Goal: Navigation & Orientation: Find specific page/section

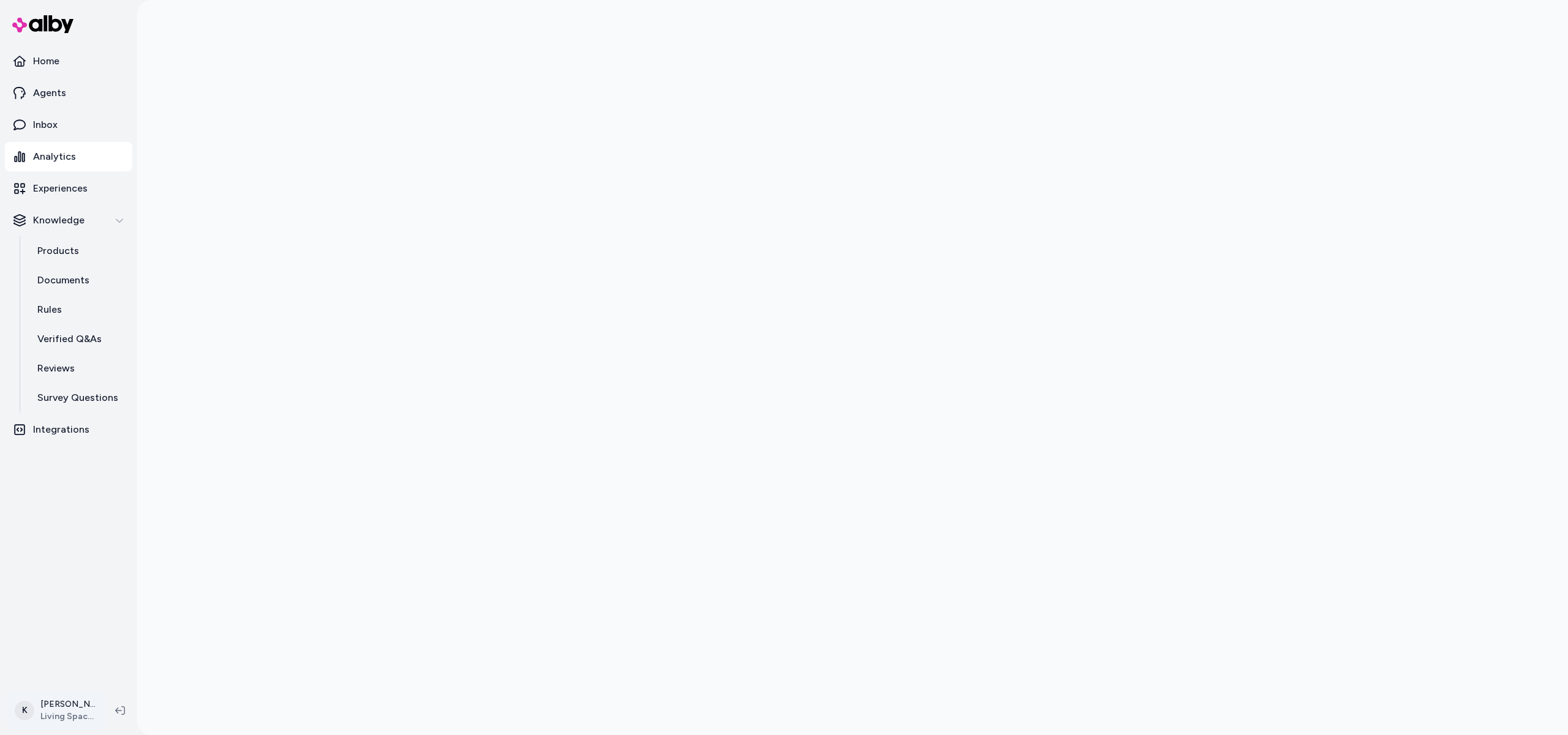
click at [65, 712] on html "Home Agents Inbox Analytics Experiences Knowledge Products Documents Rules Veri…" at bounding box center [784, 367] width 1568 height 735
click at [114, 505] on div "K Kenny Teng Living Spaces" at bounding box center [84, 504] width 142 height 32
click at [64, 698] on html "Home Agents Inbox Analytics Experiences Knowledge Products Documents Rules Veri…" at bounding box center [784, 367] width 1568 height 735
click at [65, 707] on html "Home Agents Inbox Analytics Experiences Knowledge Products Documents Rules Veri…" at bounding box center [784, 367] width 1568 height 735
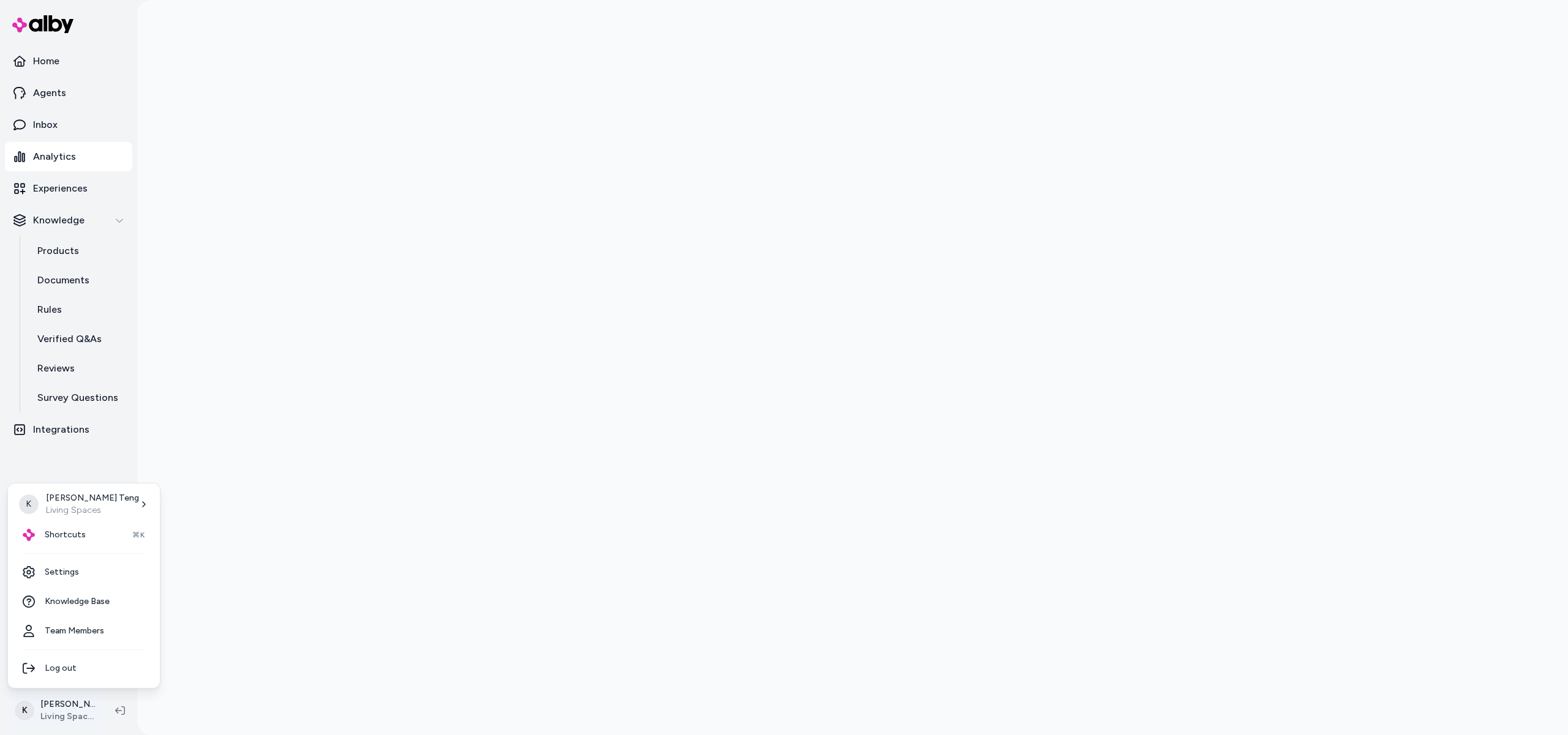
click at [65, 707] on html "Home Agents Inbox Analytics Experiences Knowledge Products Documents Rules Veri…" at bounding box center [784, 367] width 1568 height 735
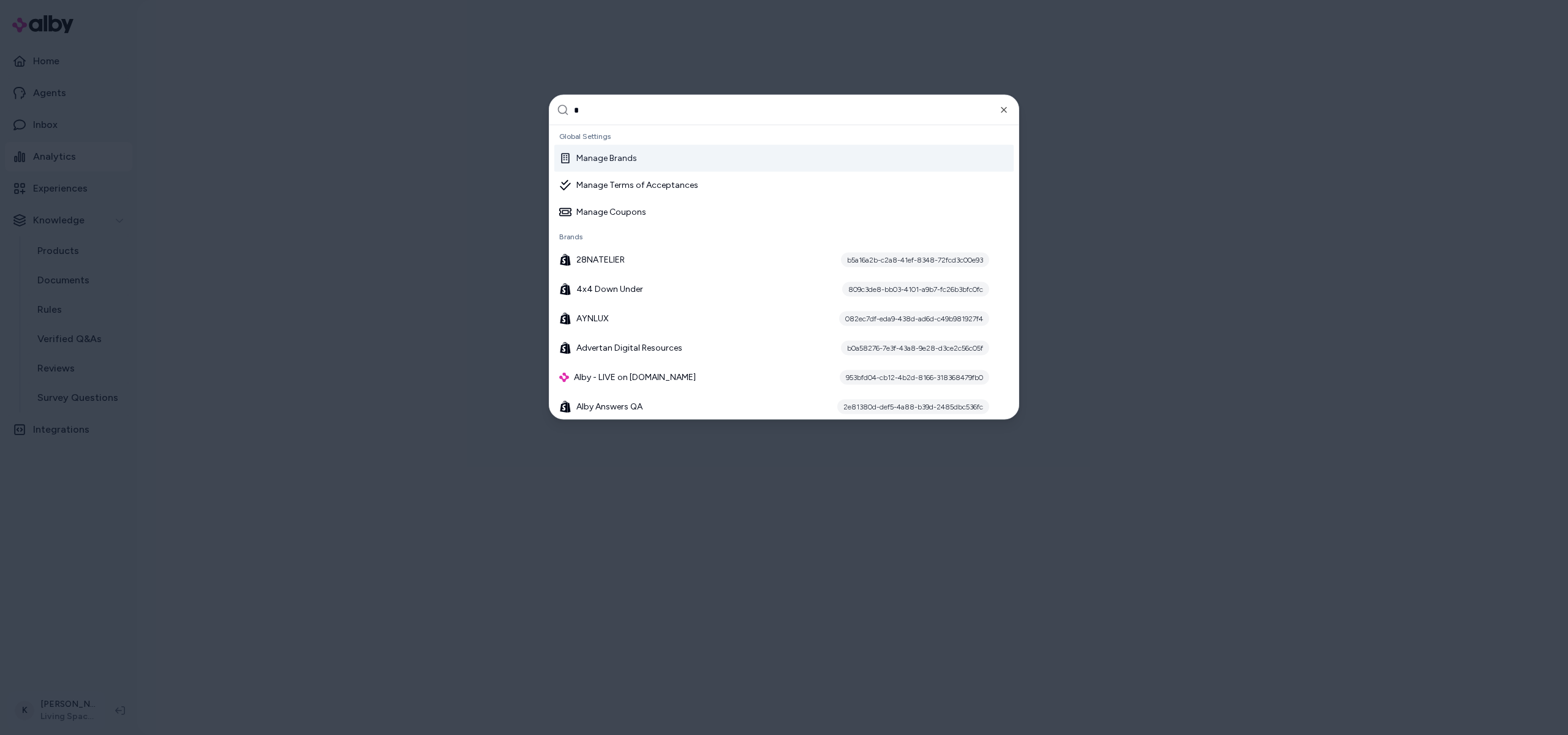
type input "**"
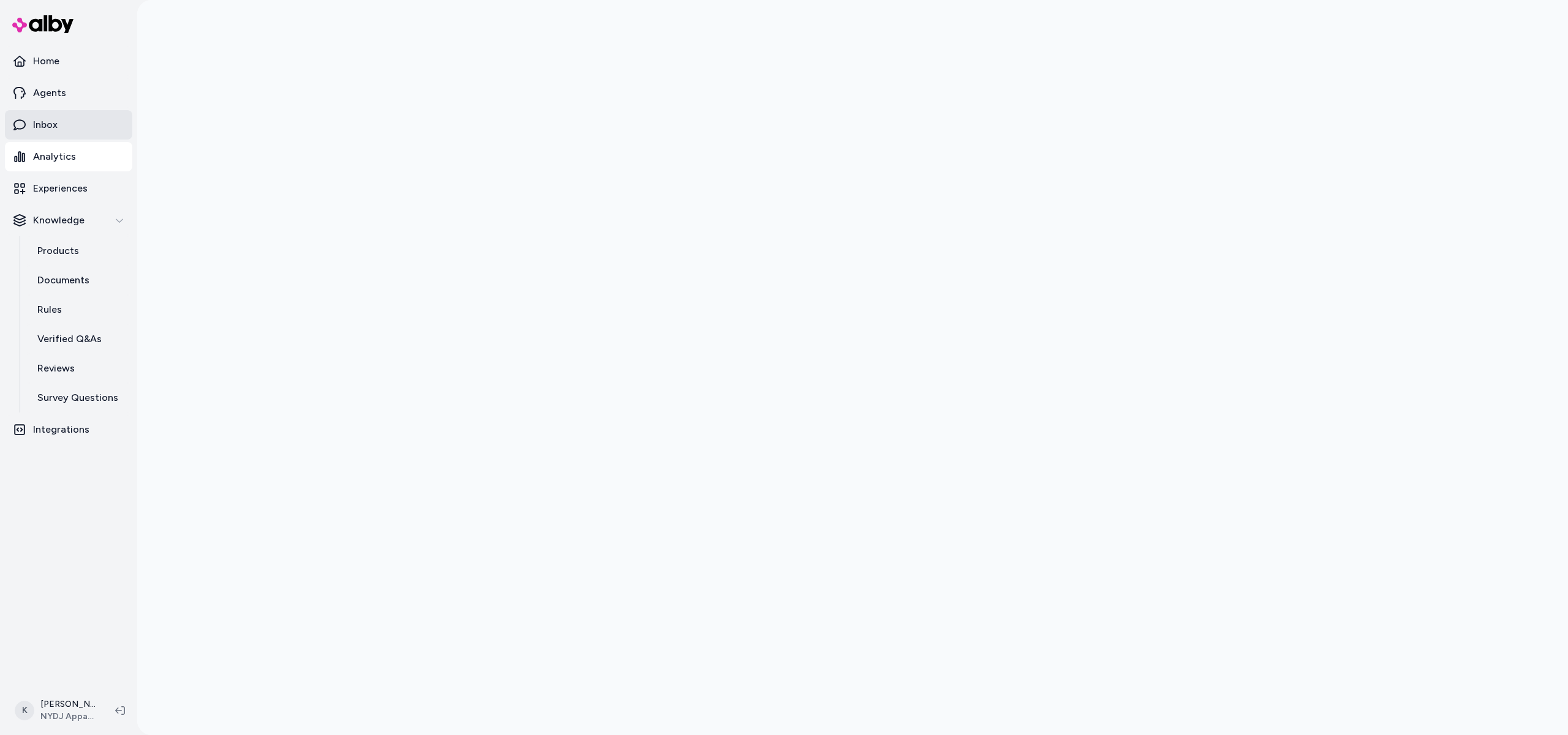
click at [32, 113] on link "Inbox" at bounding box center [69, 125] width 127 height 29
click at [41, 125] on p "Inbox" at bounding box center [46, 125] width 25 height 15
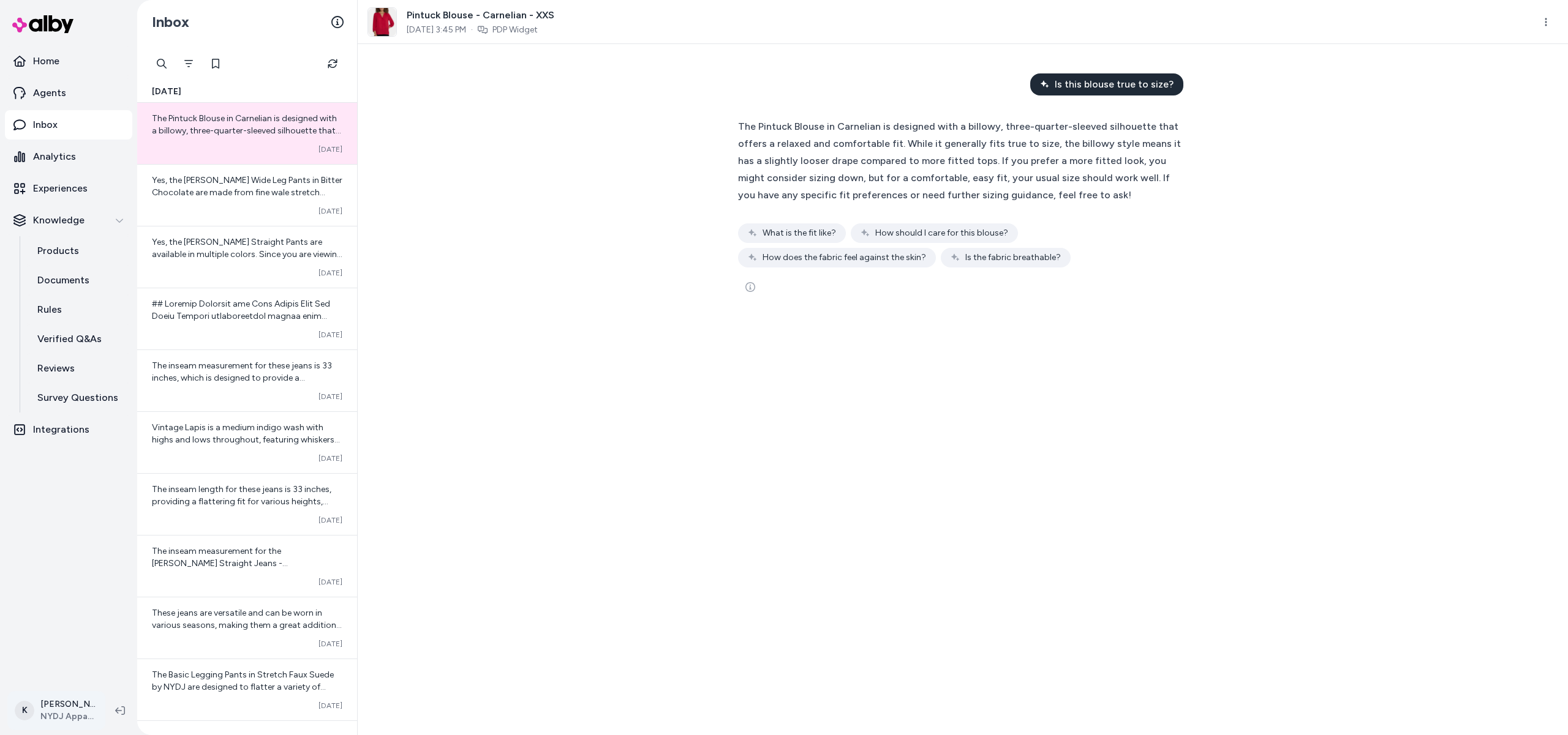
click at [64, 715] on html "Home Agents Inbox Analytics Experiences Knowledge Products Documents Rules Veri…" at bounding box center [784, 367] width 1568 height 735
click at [74, 569] on link "Settings" at bounding box center [84, 572] width 142 height 29
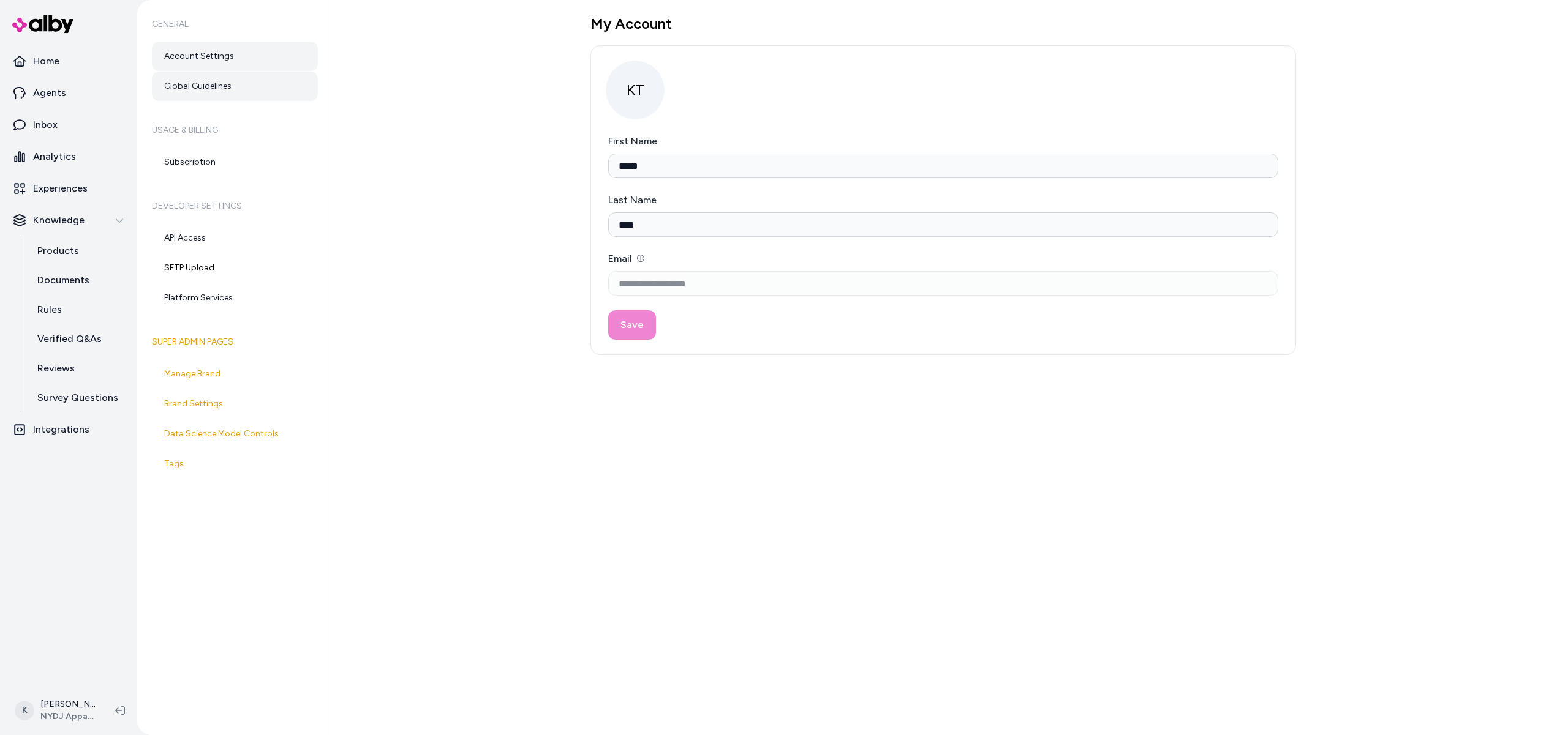
click at [224, 85] on link "Global Guidelines" at bounding box center [235, 86] width 166 height 29
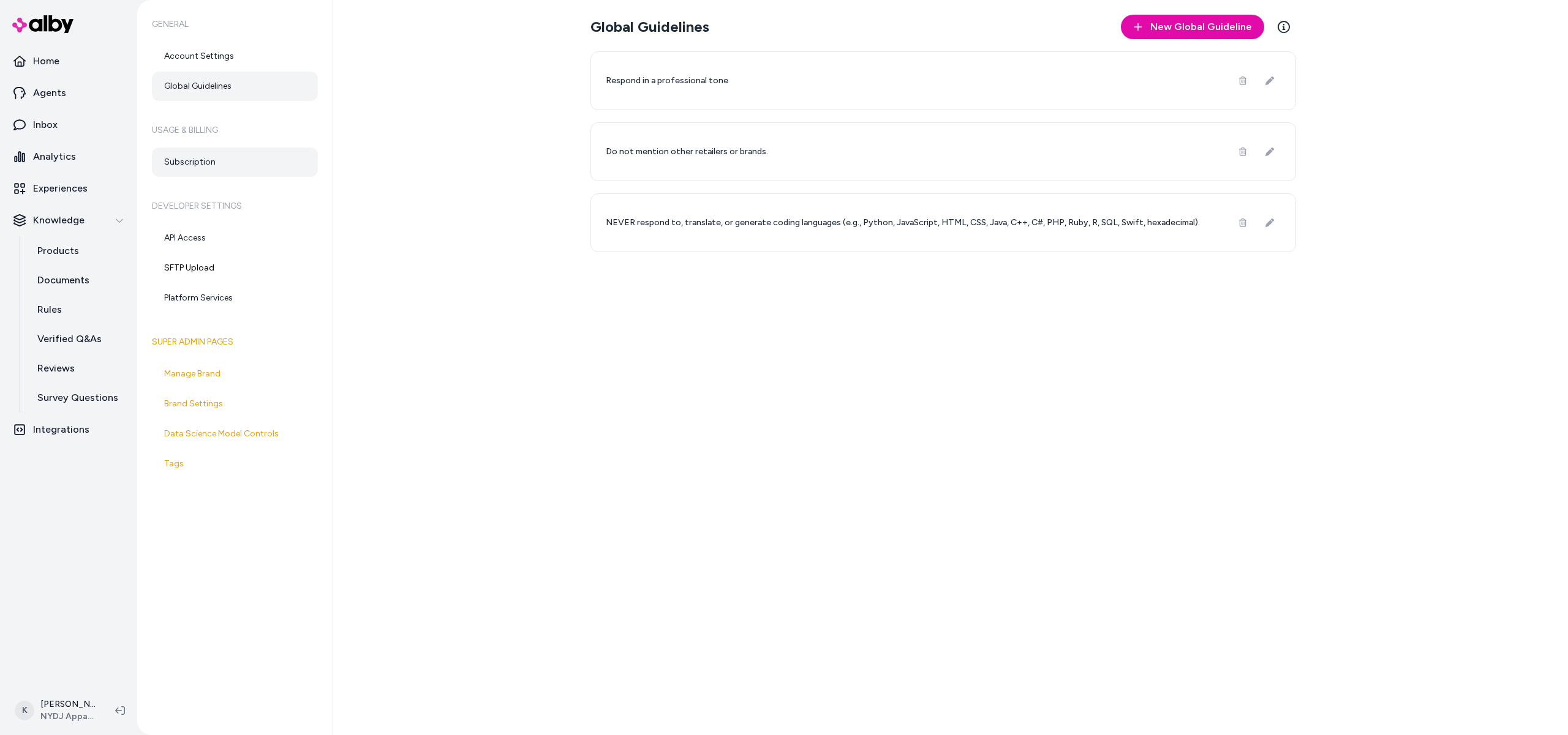
click at [195, 166] on link "Subscription" at bounding box center [235, 162] width 166 height 29
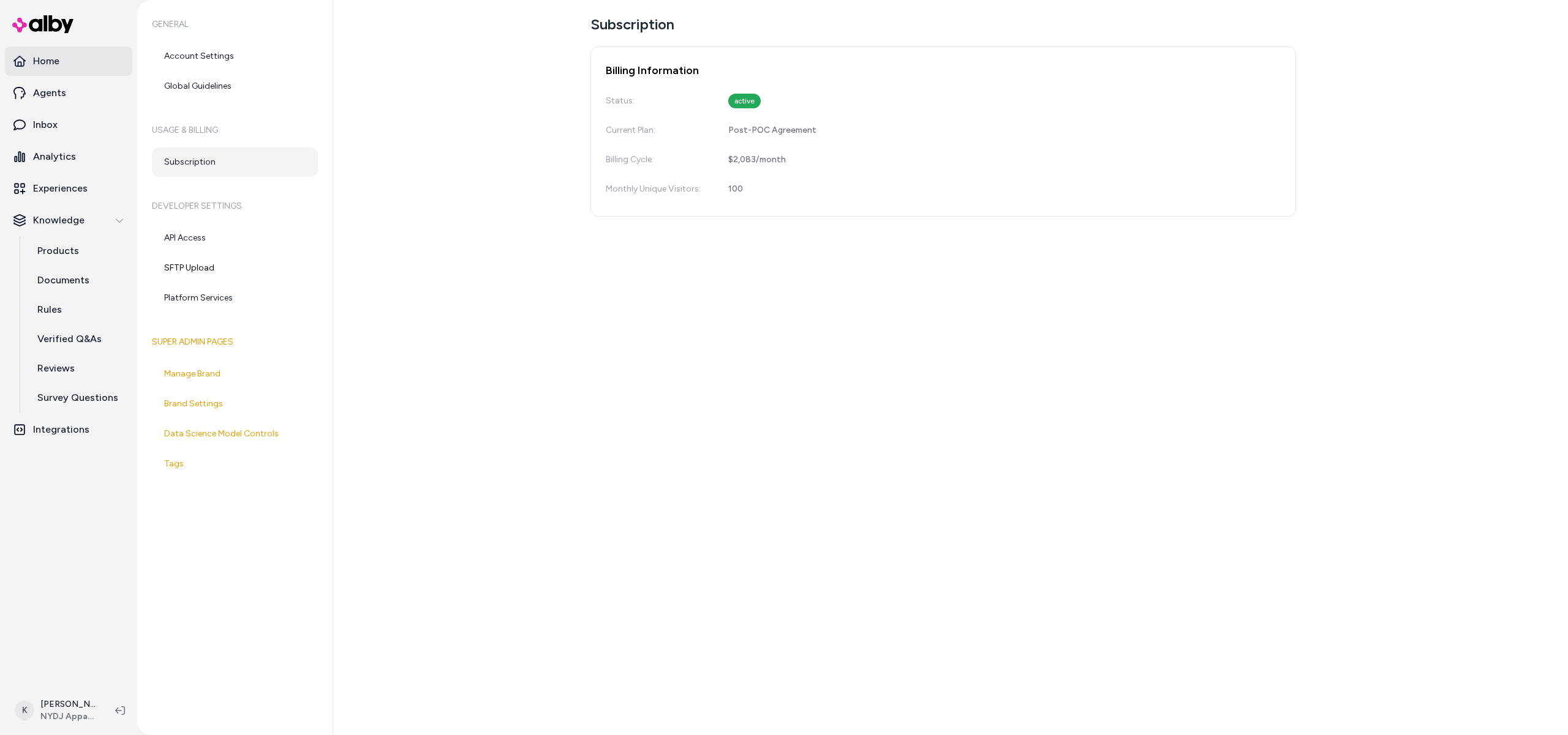
click at [49, 65] on p "Home" at bounding box center [46, 61] width 26 height 15
